Goal: Task Accomplishment & Management: Use online tool/utility

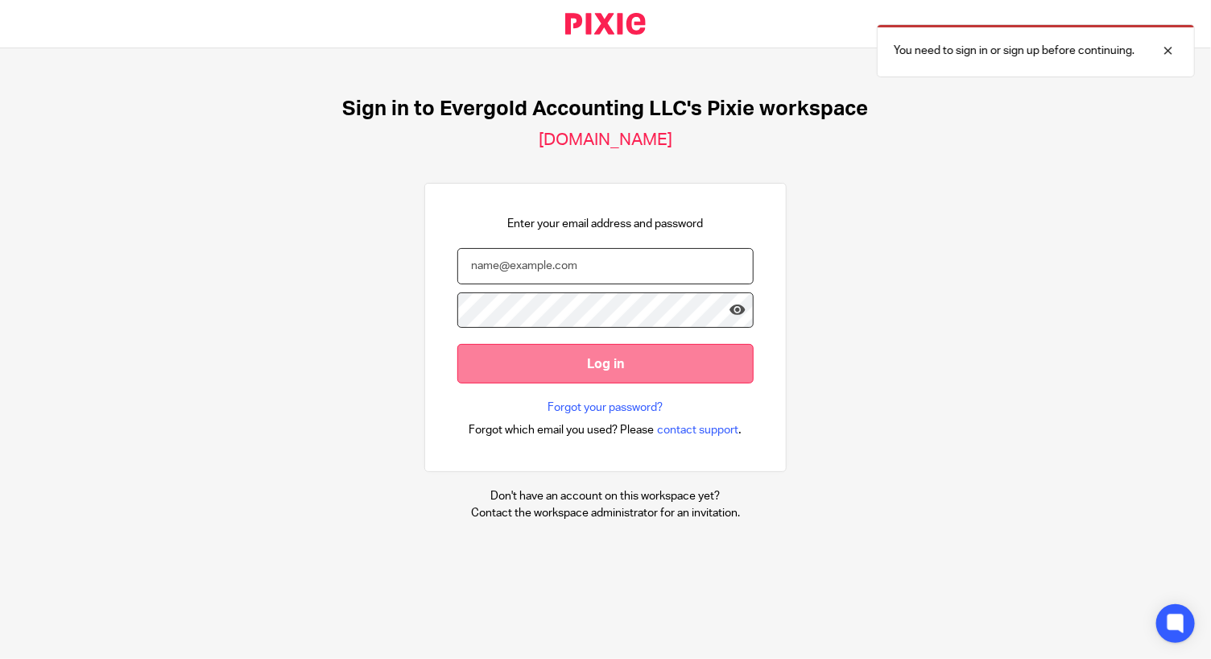
type input "regina@evergoldaccounting.com"
click at [681, 374] on input "Log in" at bounding box center [605, 363] width 296 height 39
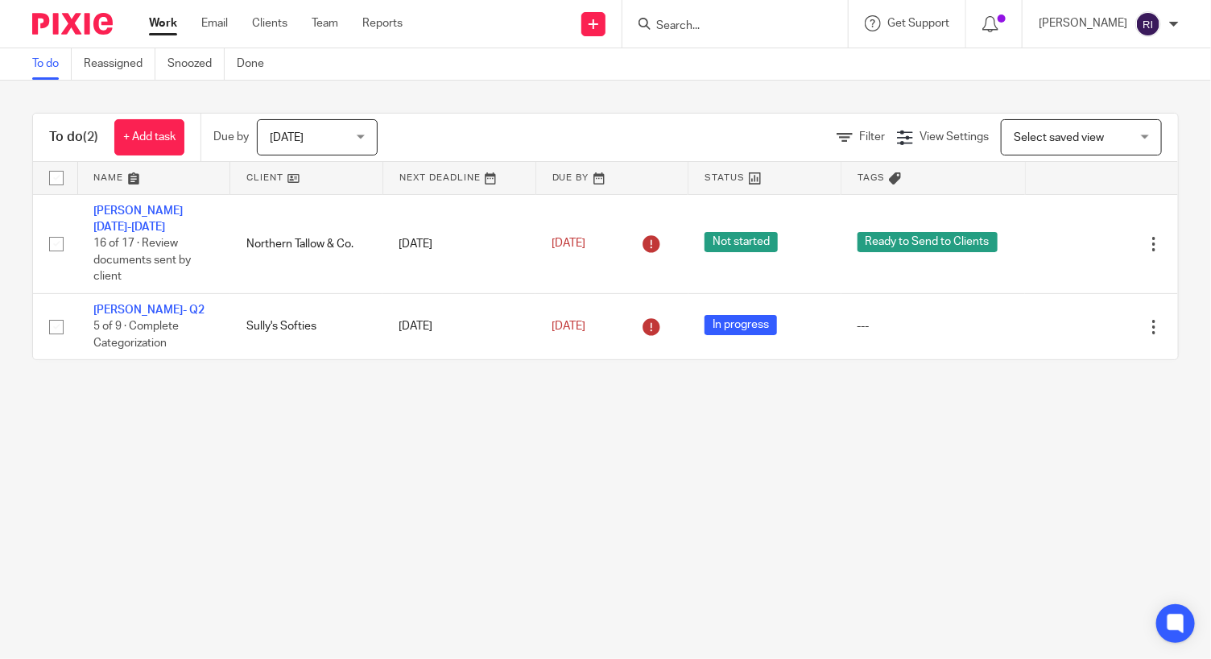
click at [288, 139] on span "Today" at bounding box center [287, 137] width 34 height 11
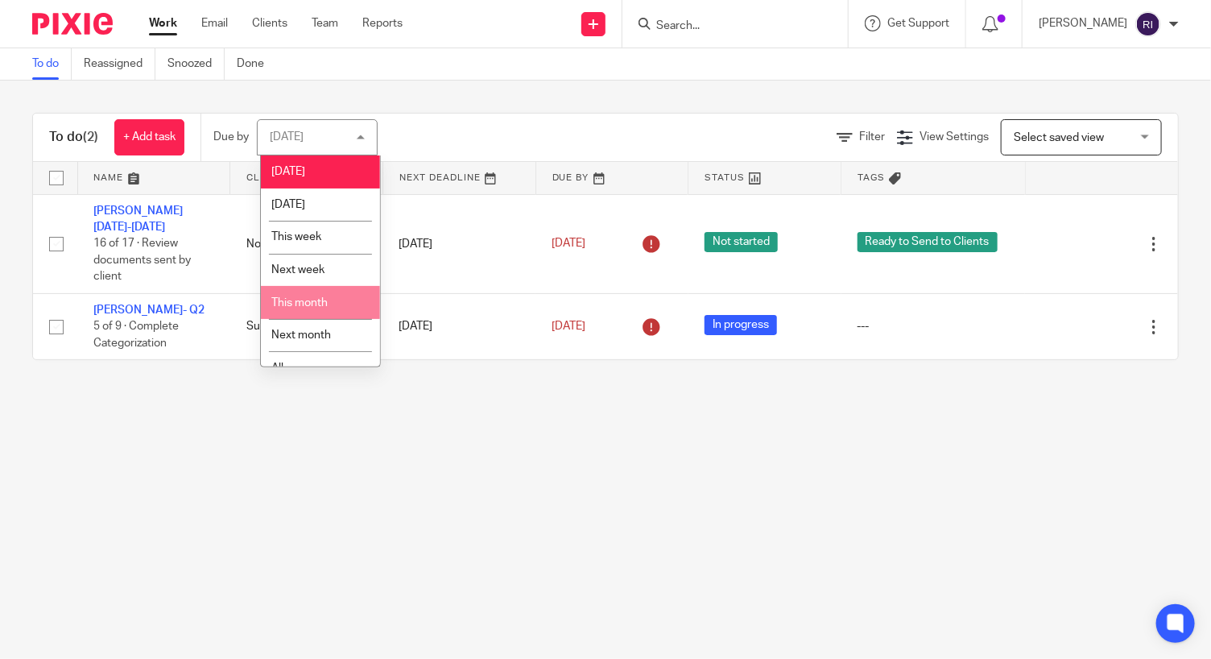
scroll to position [26, 0]
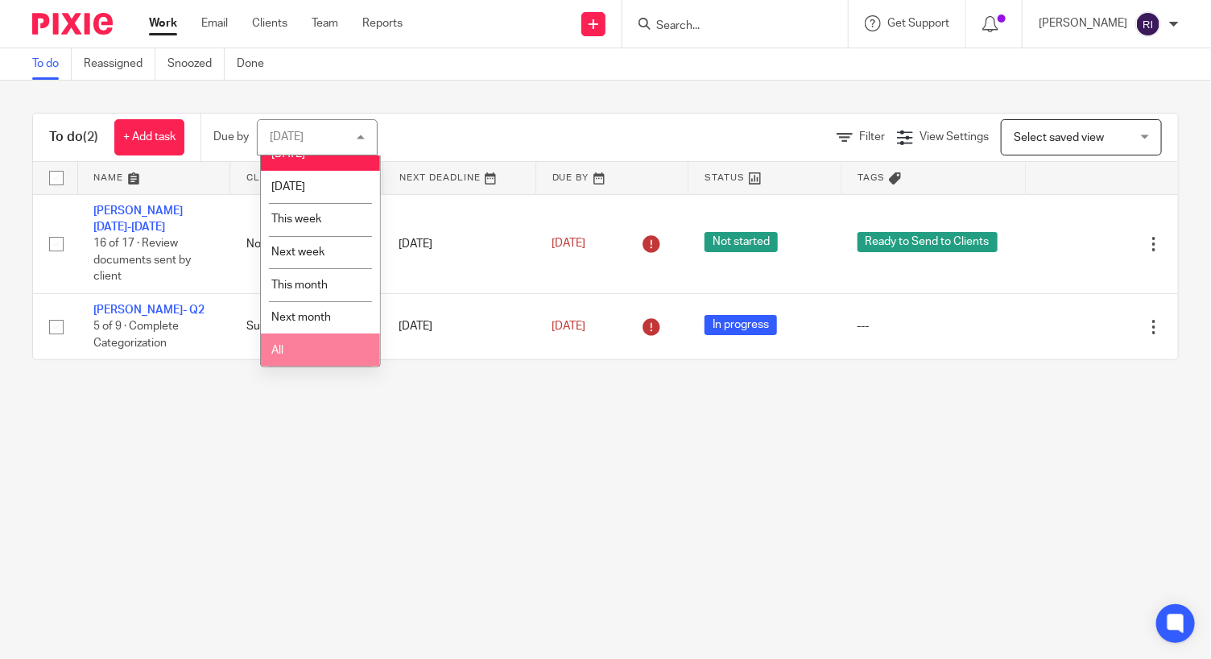
click at [306, 348] on li "All" at bounding box center [320, 349] width 119 height 33
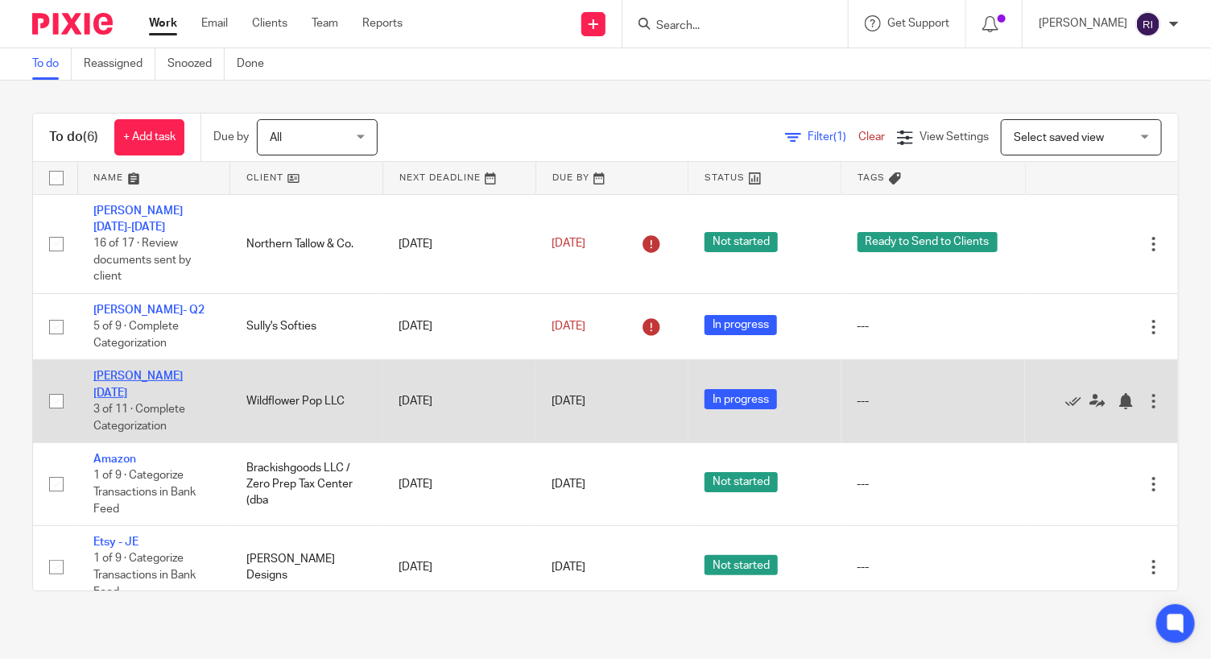
click at [151, 370] on link "[PERSON_NAME] [DATE]" at bounding box center [137, 383] width 89 height 27
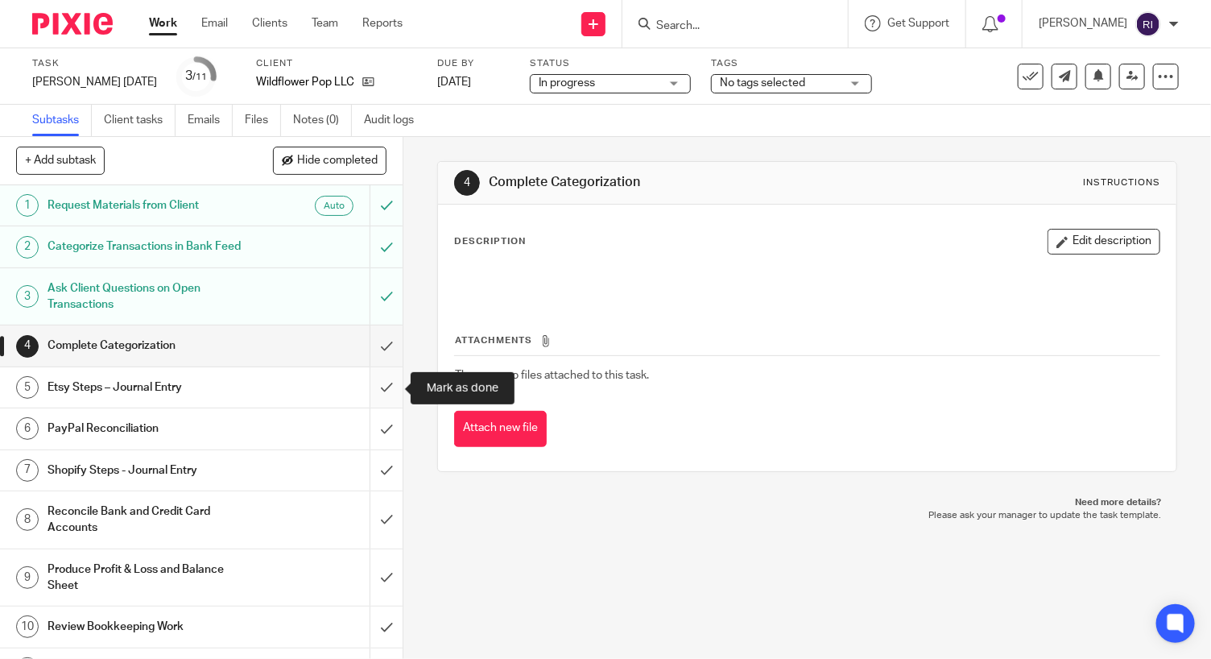
click at [379, 391] on input "submit" at bounding box center [201, 387] width 403 height 40
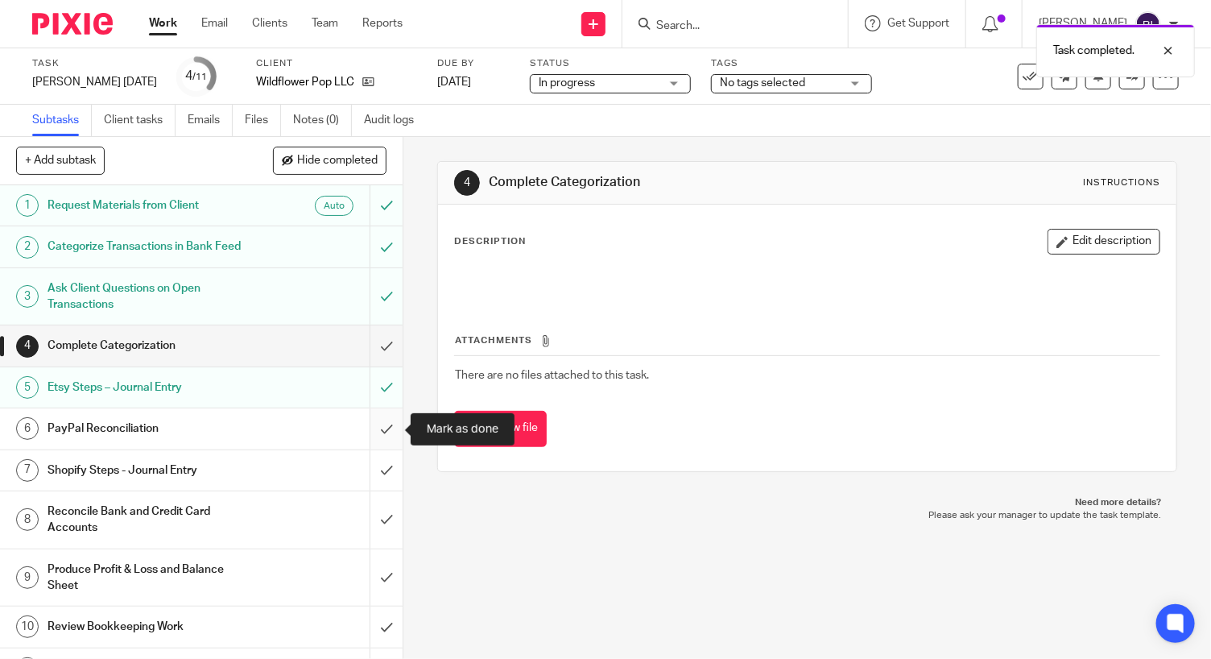
click at [379, 427] on input "submit" at bounding box center [201, 428] width 403 height 40
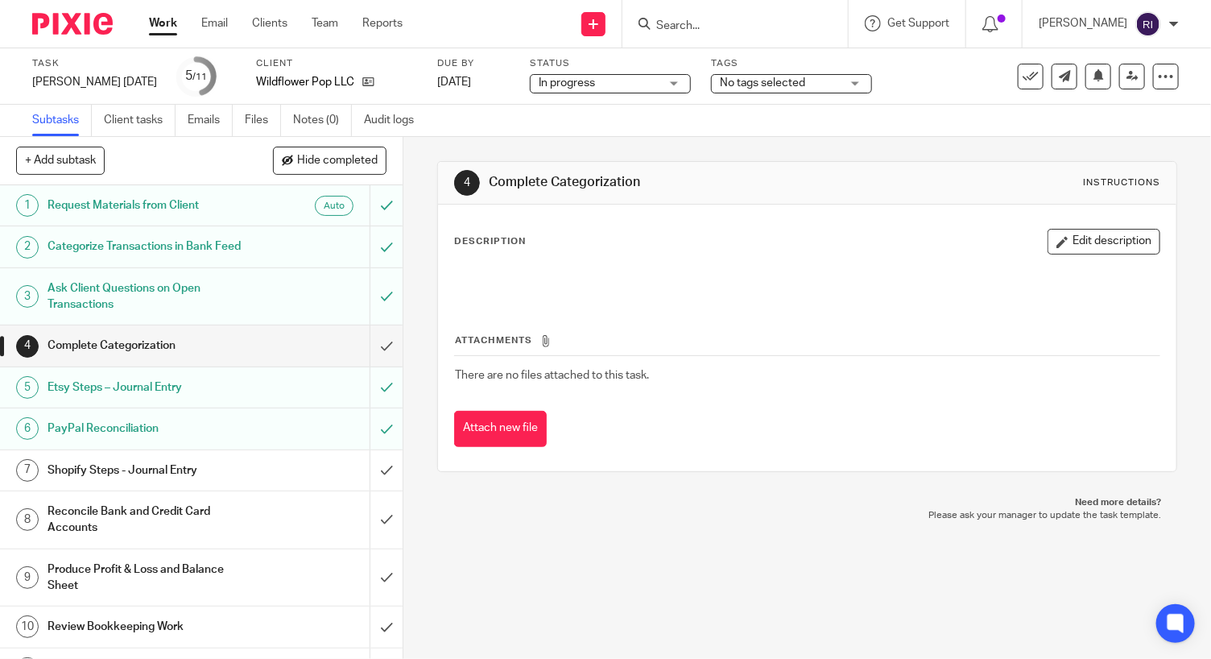
click at [776, 81] on span "No tags selected" at bounding box center [780, 83] width 121 height 17
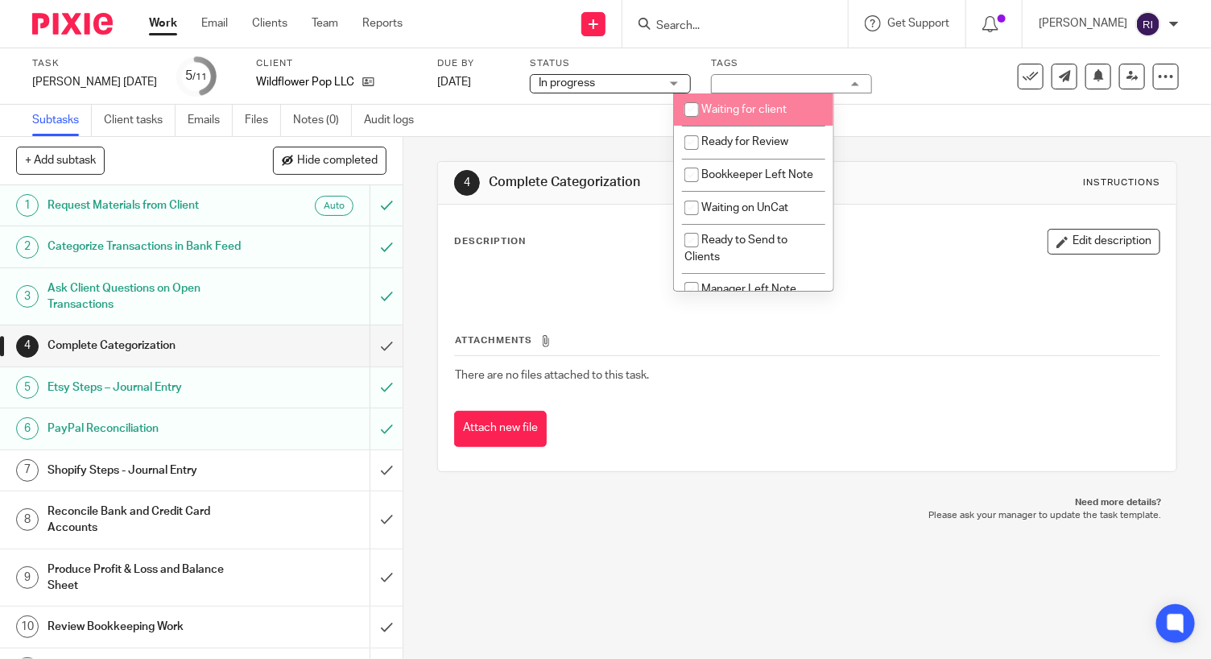
click at [882, 104] on div "Task [PERSON_NAME] [DATE] Save [PERSON_NAME] [DATE] 5 /11 Client Wildflower Pop…" at bounding box center [605, 76] width 1211 height 56
